Goal: Task Accomplishment & Management: Use online tool/utility

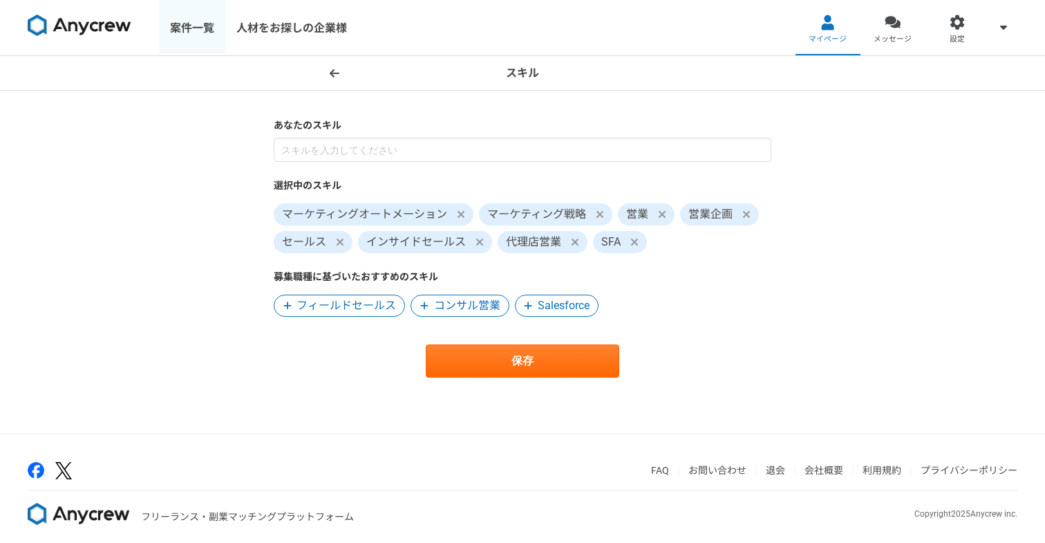
click at [181, 27] on link "案件一覧" at bounding box center [192, 27] width 66 height 55
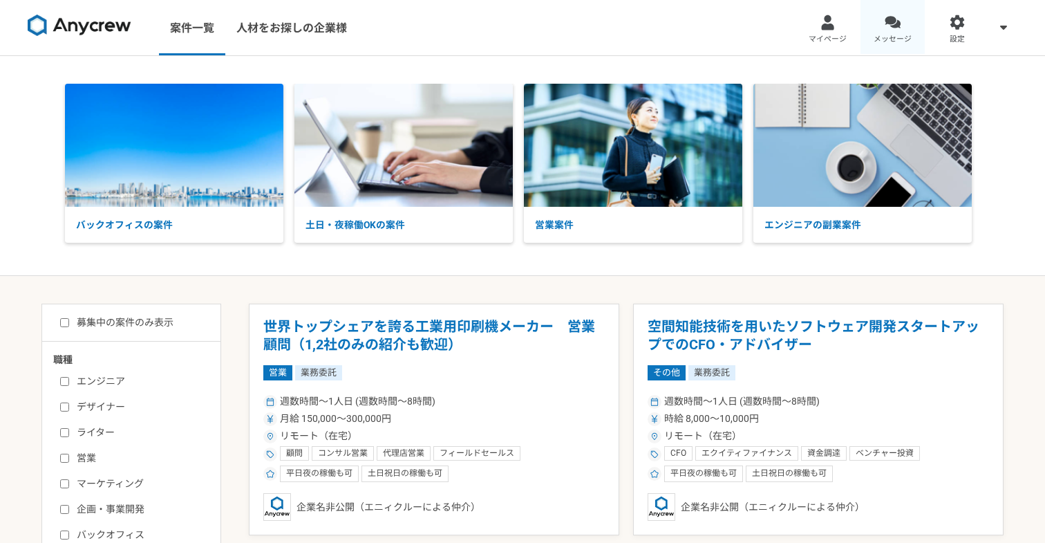
click at [878, 28] on link "メッセージ" at bounding box center [893, 27] width 65 height 55
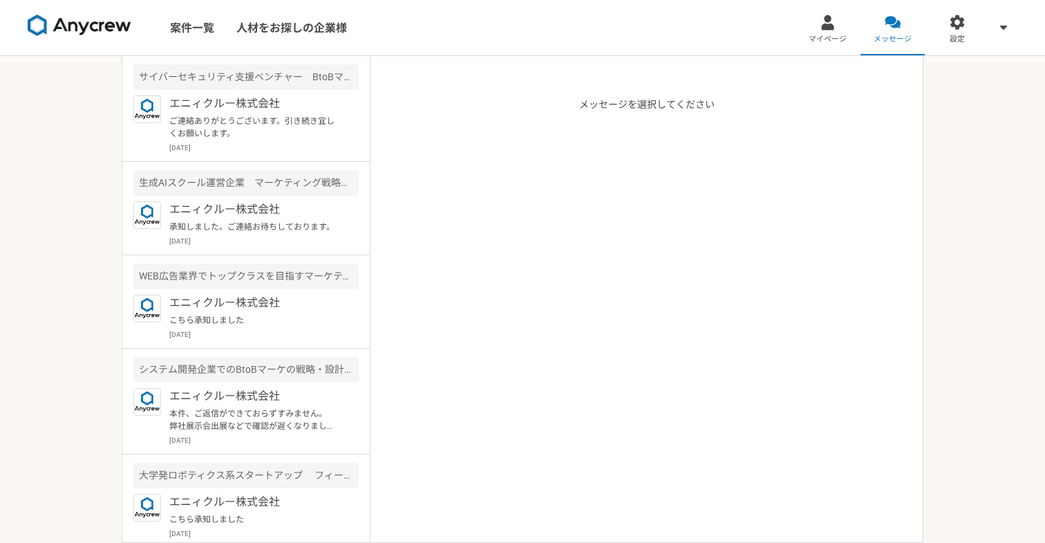
click at [129, 27] on img at bounding box center [80, 26] width 104 height 22
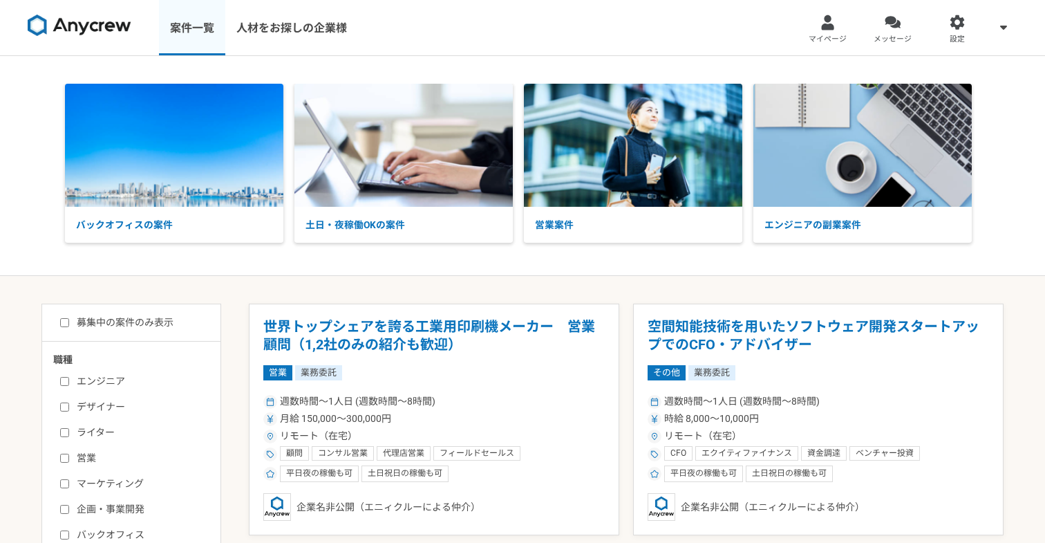
click at [163, 24] on link "案件一覧" at bounding box center [192, 27] width 66 height 55
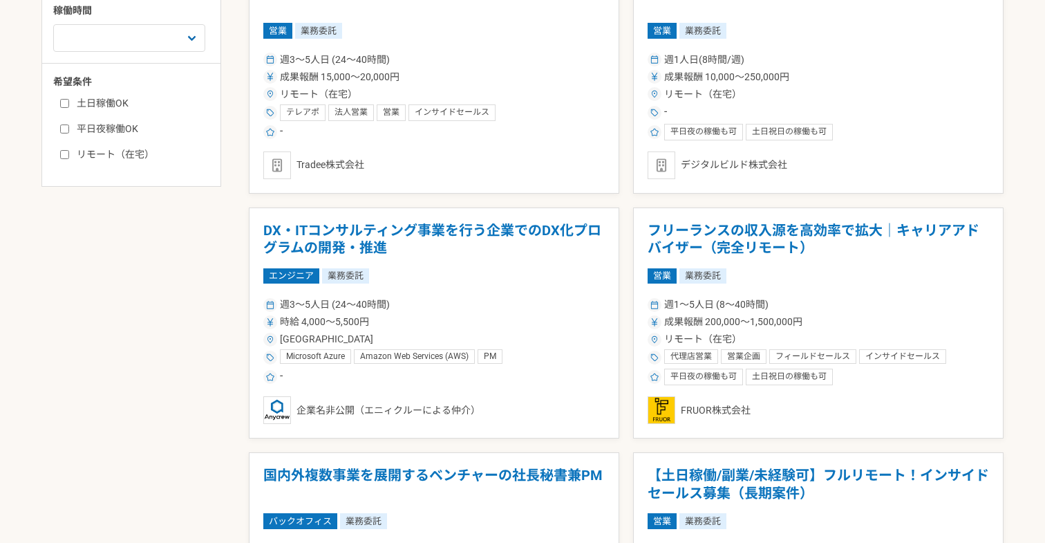
scroll to position [614, 0]
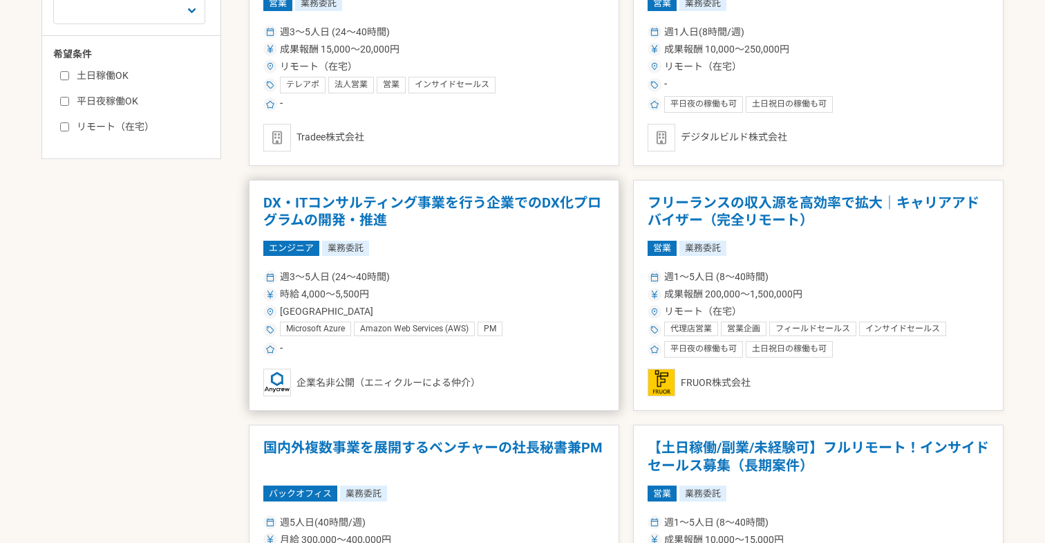
click at [363, 220] on h1 "DX・ITコンサルティング事業を行う企業でのDX化プログラムの開発・推進" at bounding box center [433, 211] width 341 height 35
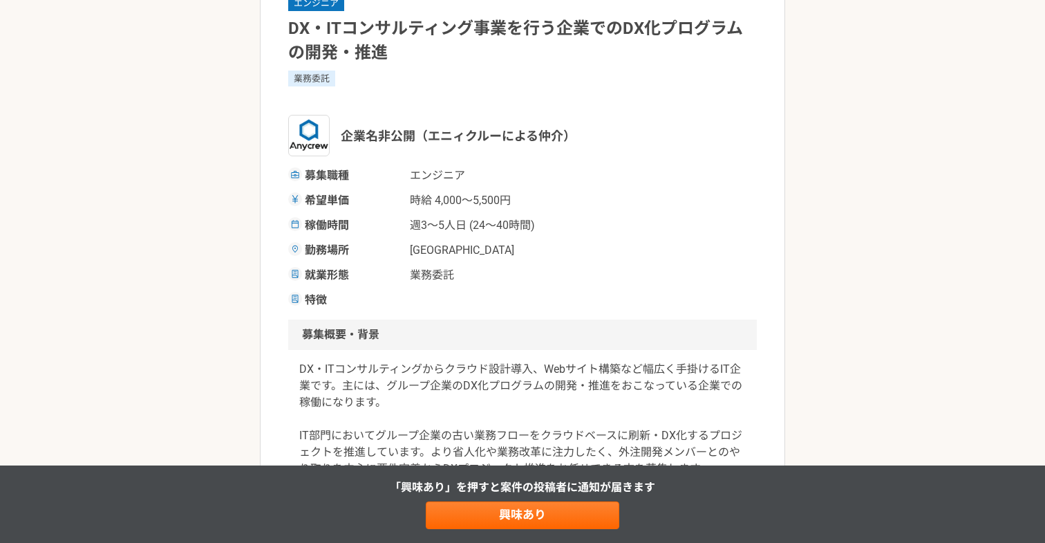
scroll to position [364, 0]
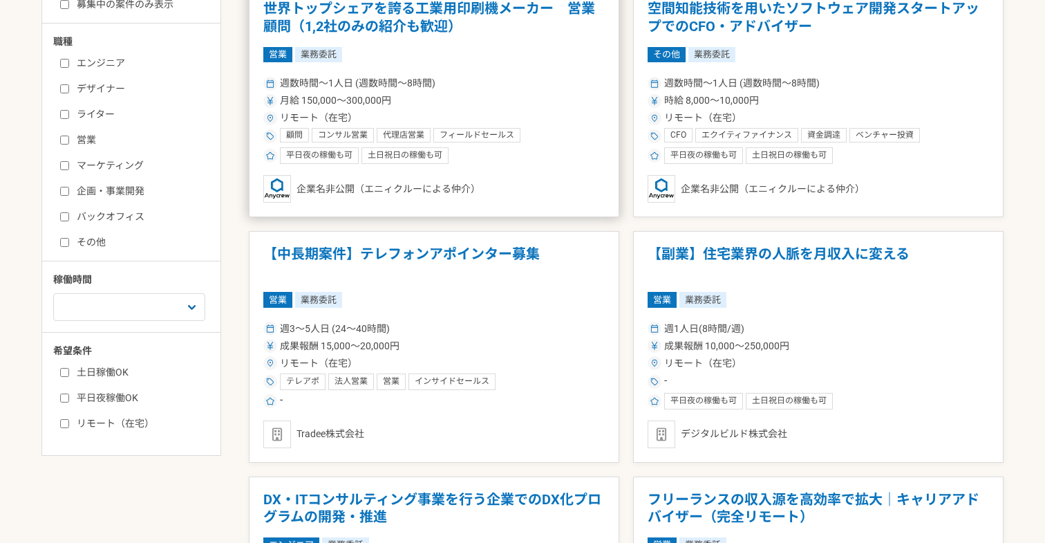
scroll to position [511, 0]
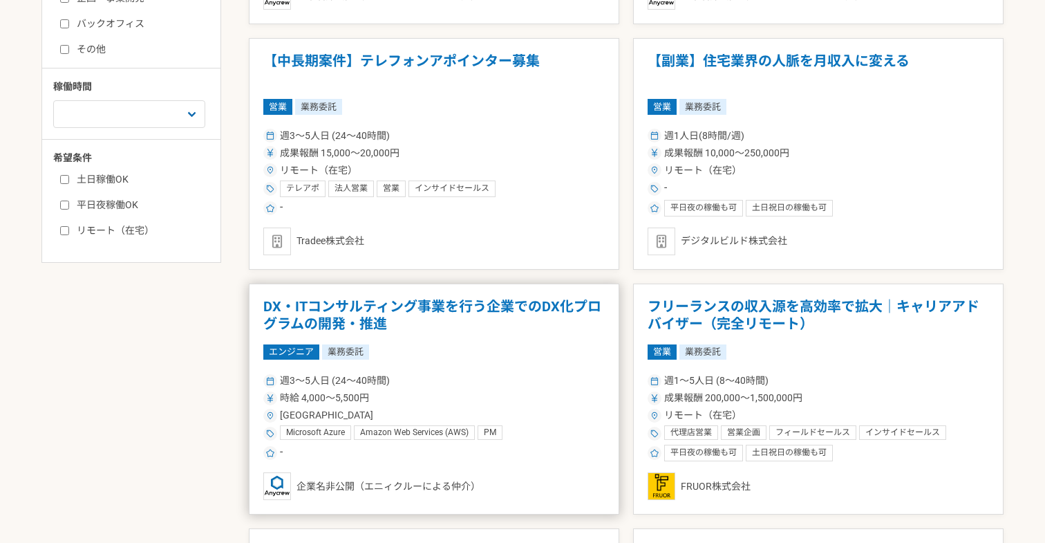
click at [389, 308] on h1 "DX・ITコンサルティング事業を行う企業でのDX化プログラムの開発・推進" at bounding box center [433, 315] width 341 height 35
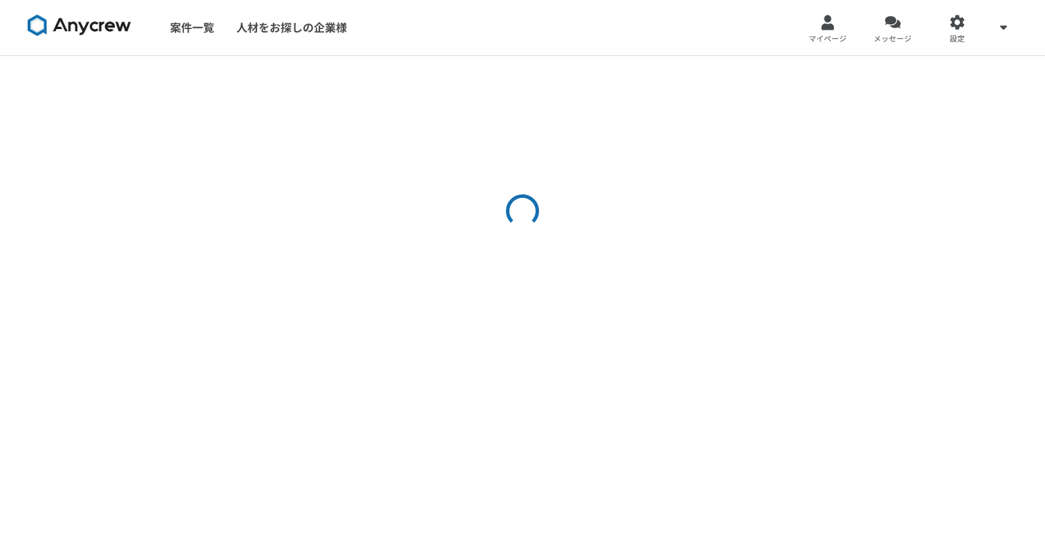
click at [389, 308] on div at bounding box center [522, 299] width 1045 height 487
